Goal: Find specific page/section: Find specific page/section

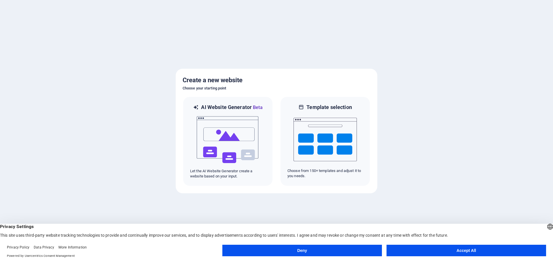
click at [431, 248] on button "Accept All" at bounding box center [466, 251] width 160 height 12
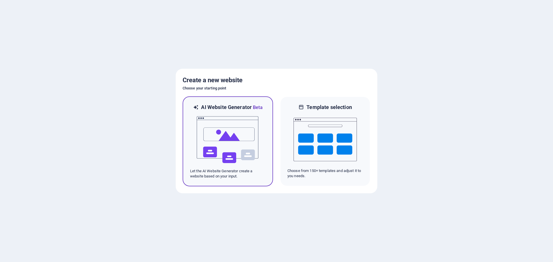
click at [242, 142] on img at bounding box center [227, 140] width 63 height 58
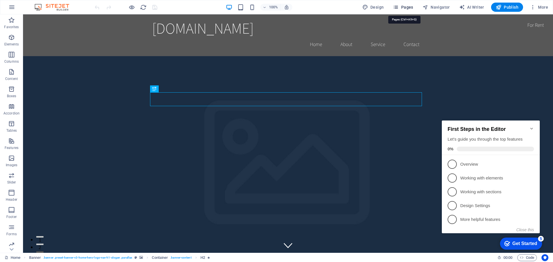
click at [398, 8] on icon "button" at bounding box center [396, 7] width 6 height 6
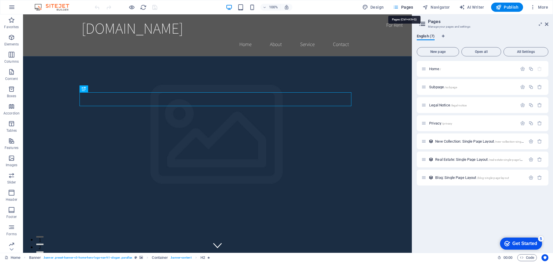
click at [398, 8] on icon "button" at bounding box center [396, 7] width 6 height 6
click at [534, 8] on icon "button" at bounding box center [533, 7] width 6 height 6
